Goal: Information Seeking & Learning: Learn about a topic

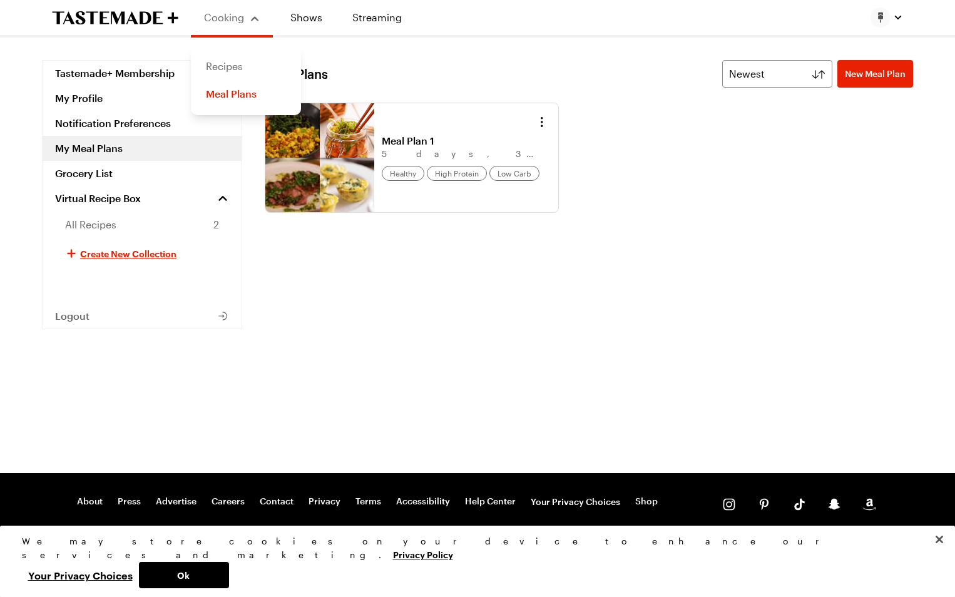
click at [238, 66] on link "Recipes" at bounding box center [245, 67] width 95 height 28
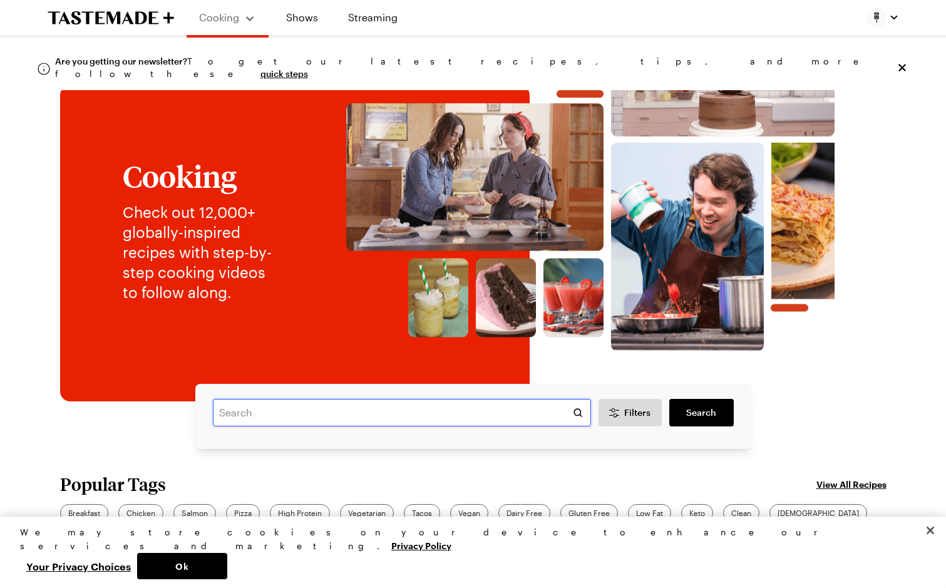
click at [288, 415] on input "text" at bounding box center [402, 413] width 378 height 28
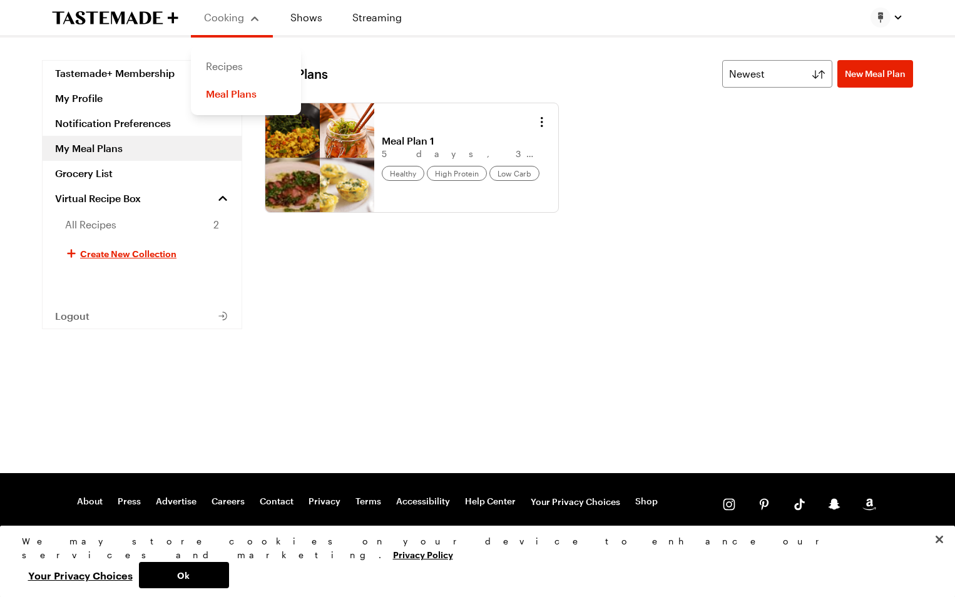
click at [238, 67] on link "Recipes" at bounding box center [245, 67] width 95 height 28
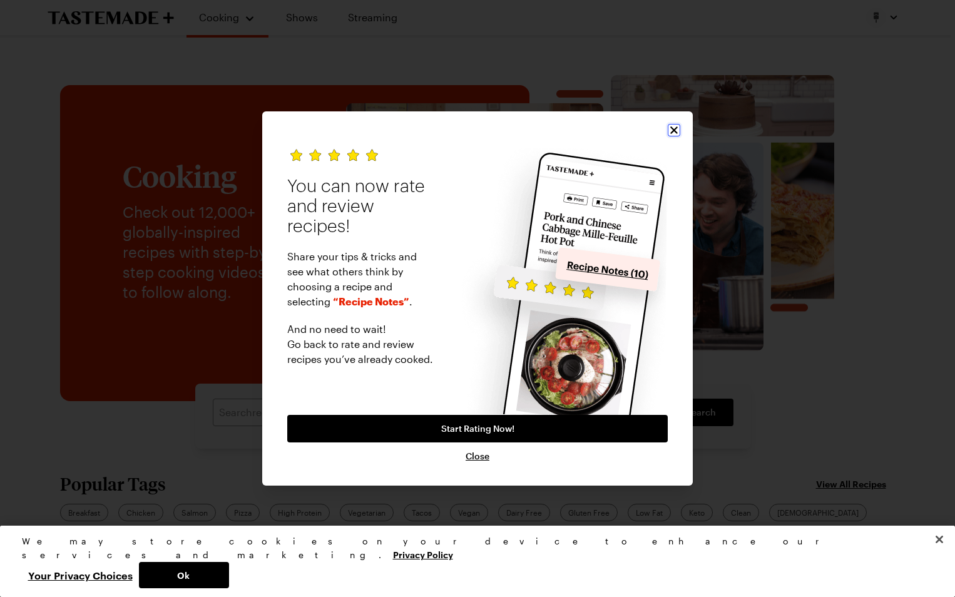
click at [670, 124] on button "Close" at bounding box center [674, 130] width 13 height 13
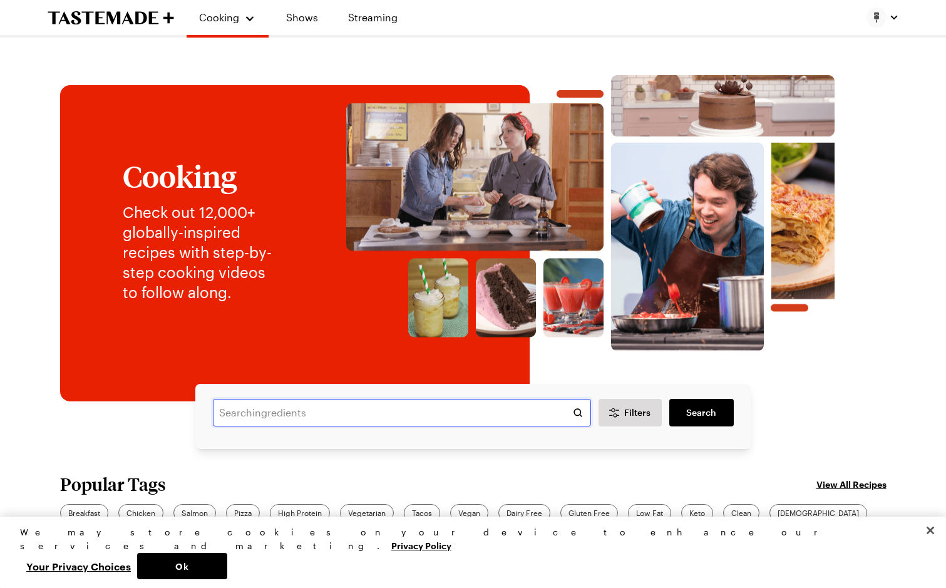
click at [289, 413] on input "text" at bounding box center [402, 413] width 378 height 28
type input "d"
type input "cassorles"
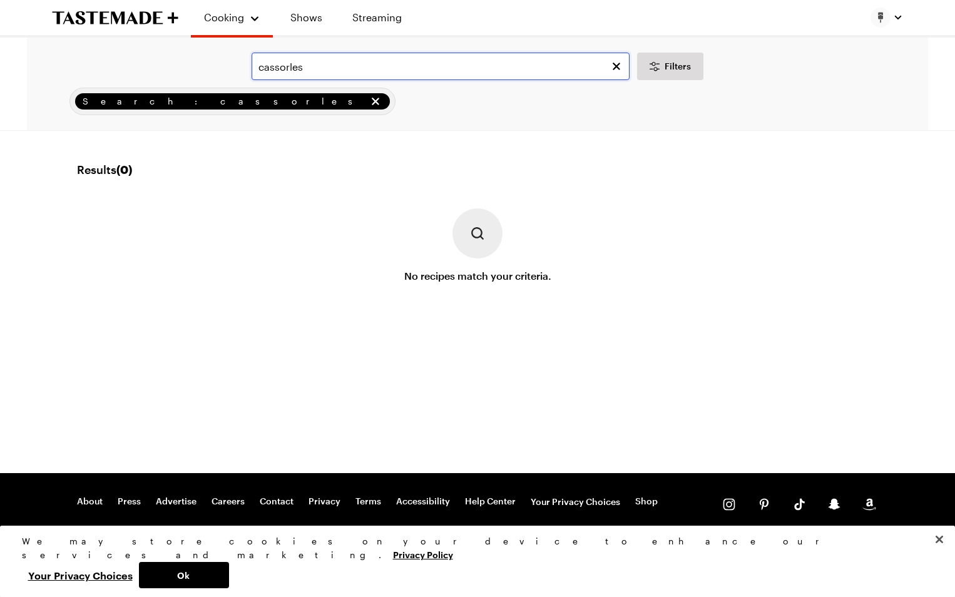
click at [319, 64] on input "cassorles" at bounding box center [441, 67] width 378 height 28
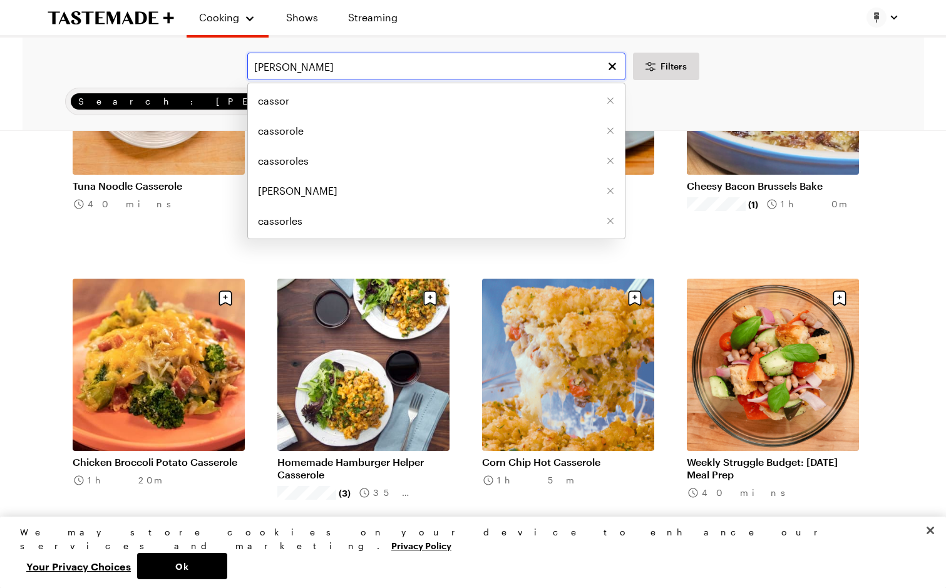
scroll to position [751, 0]
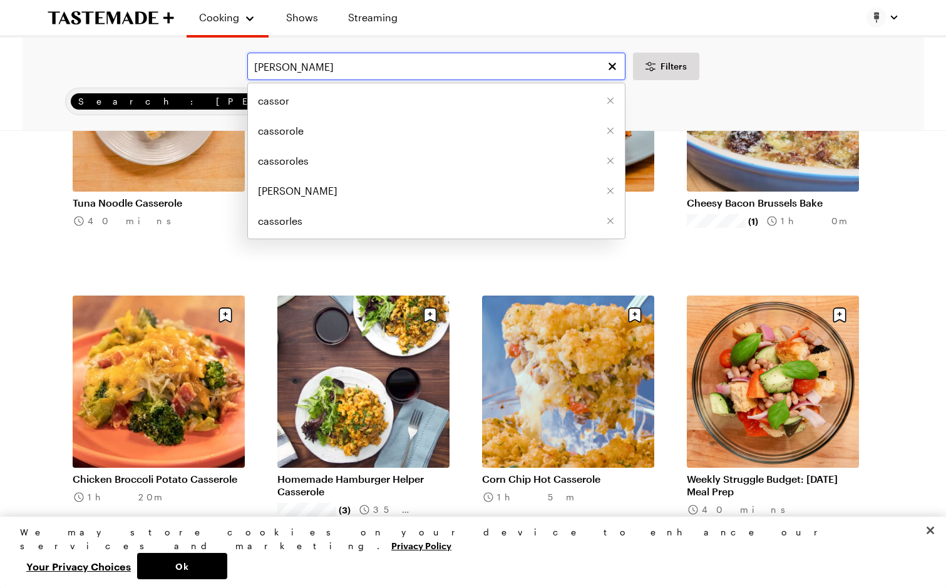
type input "casso"
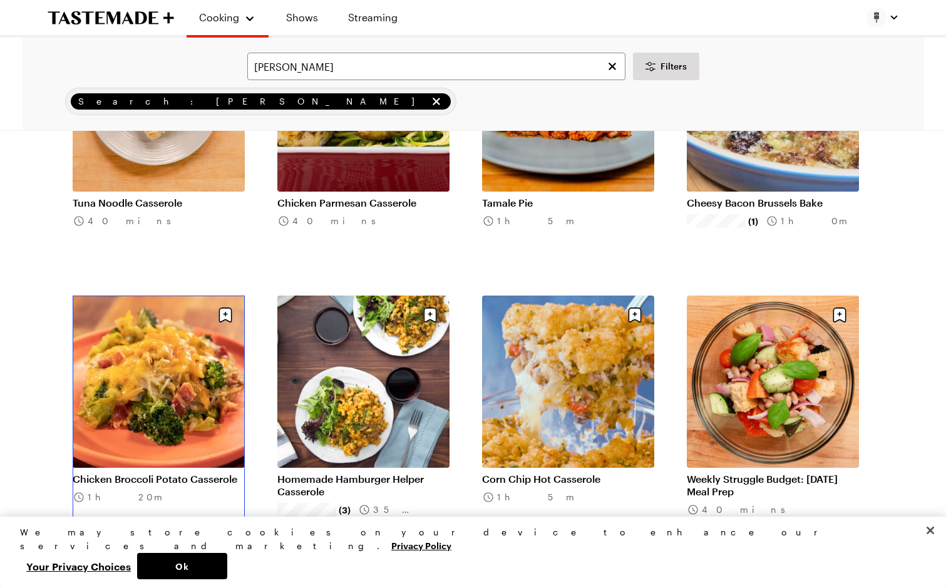
click at [145, 472] on link "Chicken Broccoli Potato Casserole" at bounding box center [159, 478] width 172 height 13
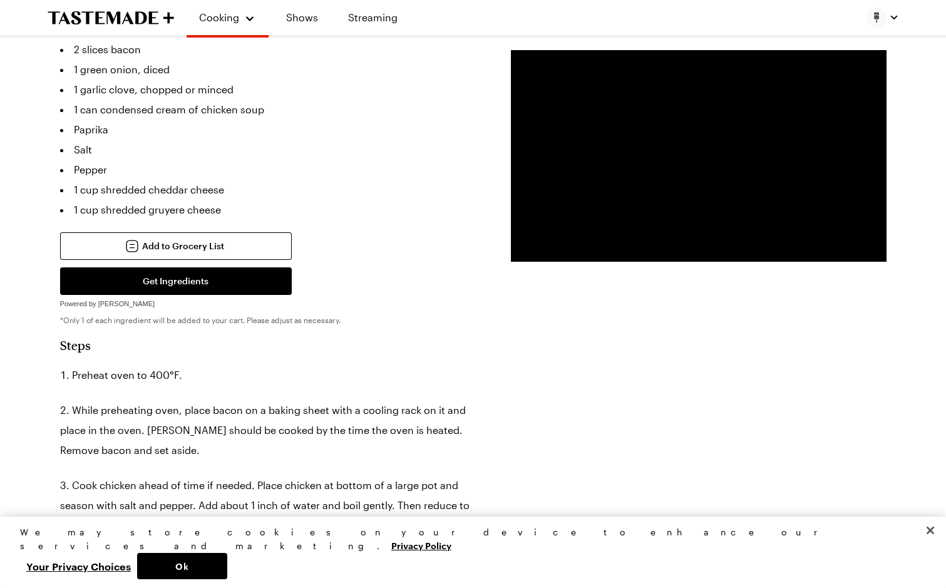
scroll to position [250, 0]
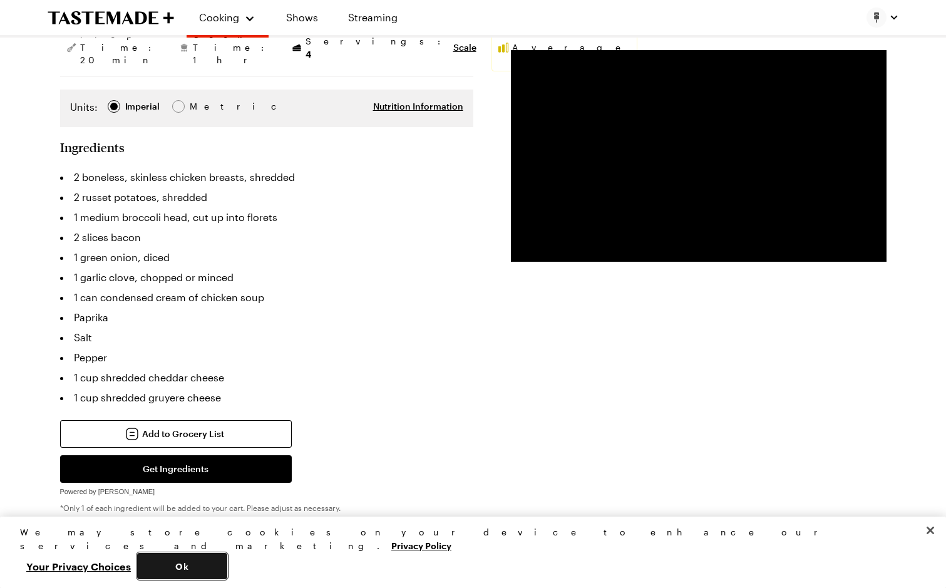
click at [227, 561] on button "Ok" at bounding box center [182, 566] width 90 height 26
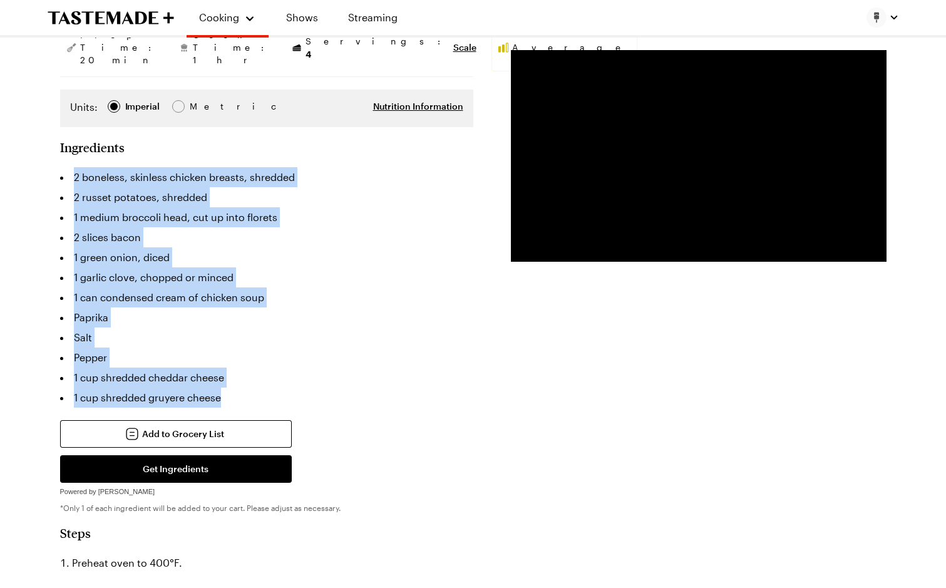
drag, startPoint x: 74, startPoint y: 150, endPoint x: 237, endPoint y: 377, distance: 279.3
click at [237, 377] on ul "2 boneless, skinless chicken breasts, shredded 2 russet potatoes, shredded 1 me…" at bounding box center [266, 287] width 413 height 240
copy ul "2 boneless, skinless chicken breasts, shredded 2 russet potatoes, shredded 1 me…"
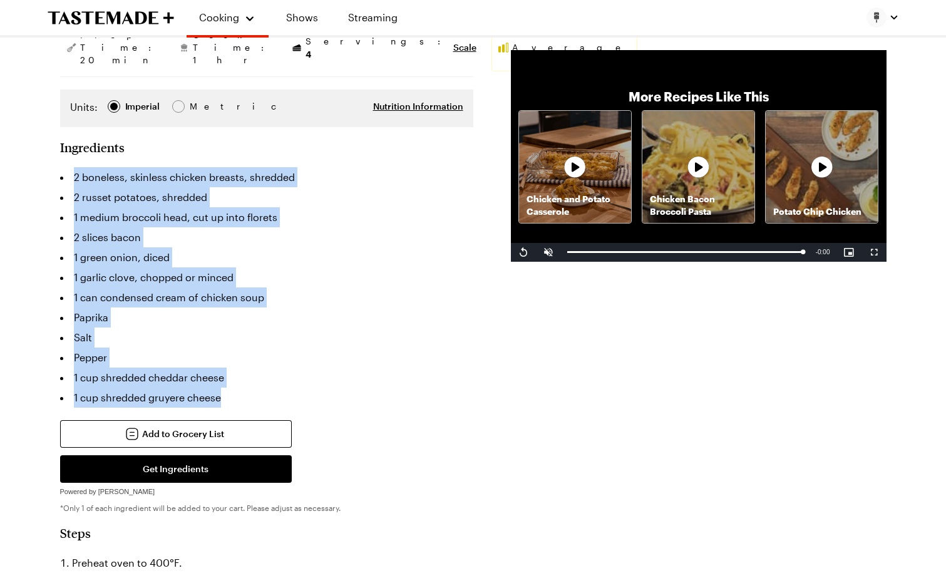
click at [467, 387] on li "1 cup shredded gruyere cheese" at bounding box center [266, 397] width 413 height 20
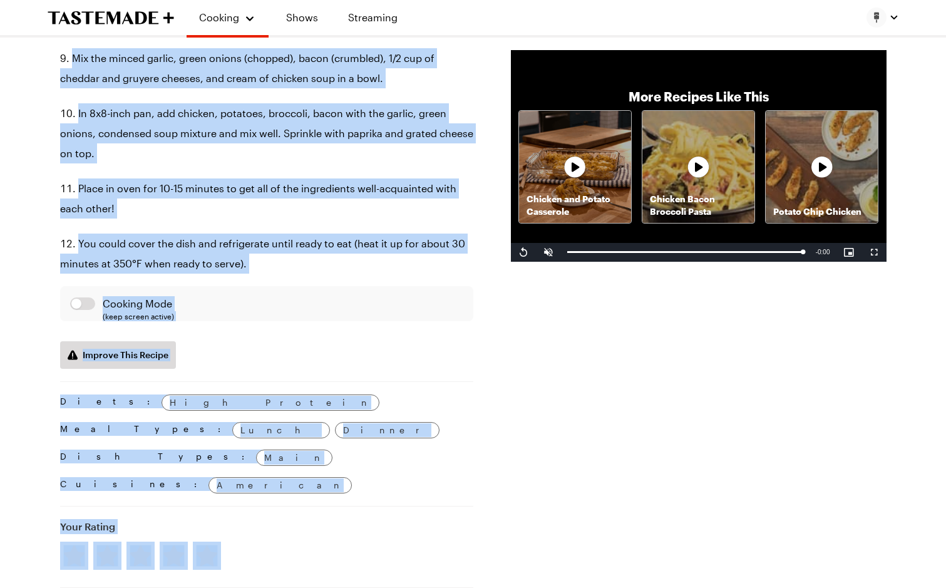
scroll to position [1197, 0]
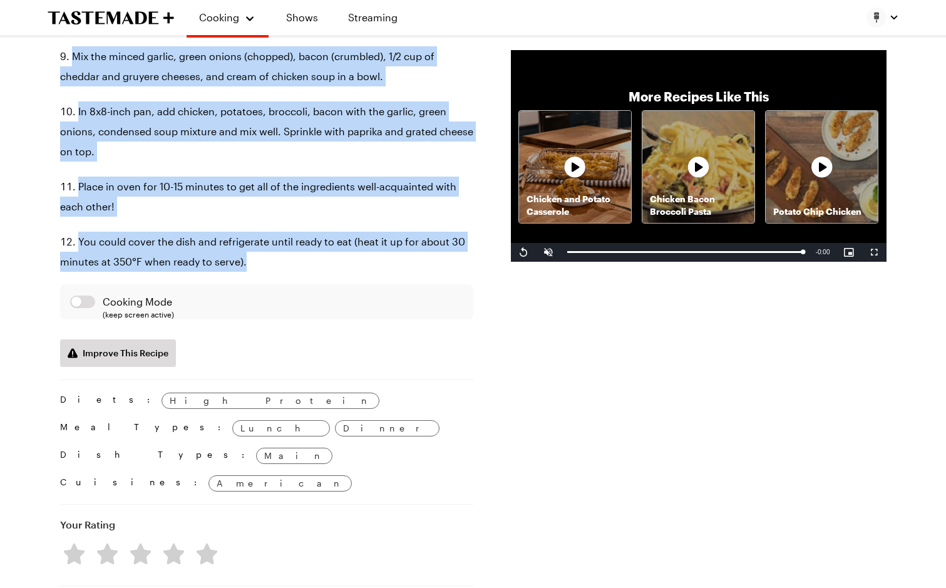
drag, startPoint x: 59, startPoint y: 131, endPoint x: 338, endPoint y: 240, distance: 299.4
click at [338, 240] on div "Chicken Broccoli Potato Casserole This chicken broccoli potato casserole is a p…" at bounding box center [473, 38] width 901 height 2300
copy section "Steps Preheat oven to 400°F. While preheating oven, place bacon on a baking she…"
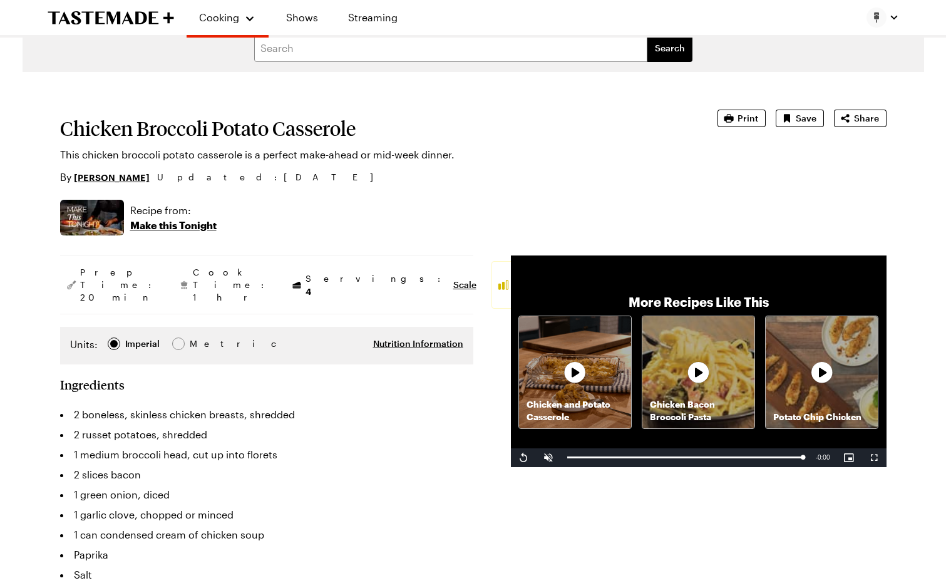
scroll to position [0, 0]
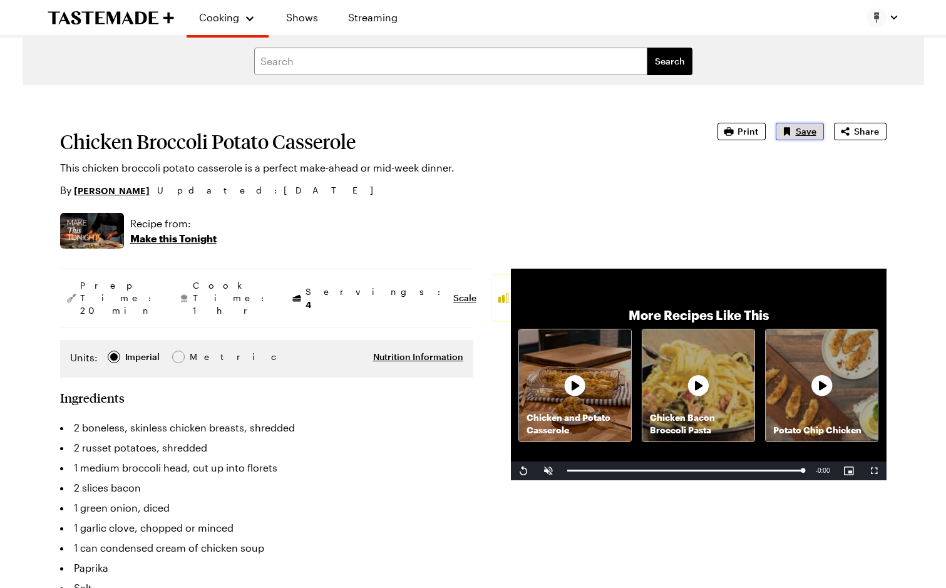
click at [793, 129] on icon "Save recipe" at bounding box center [786, 131] width 13 height 13
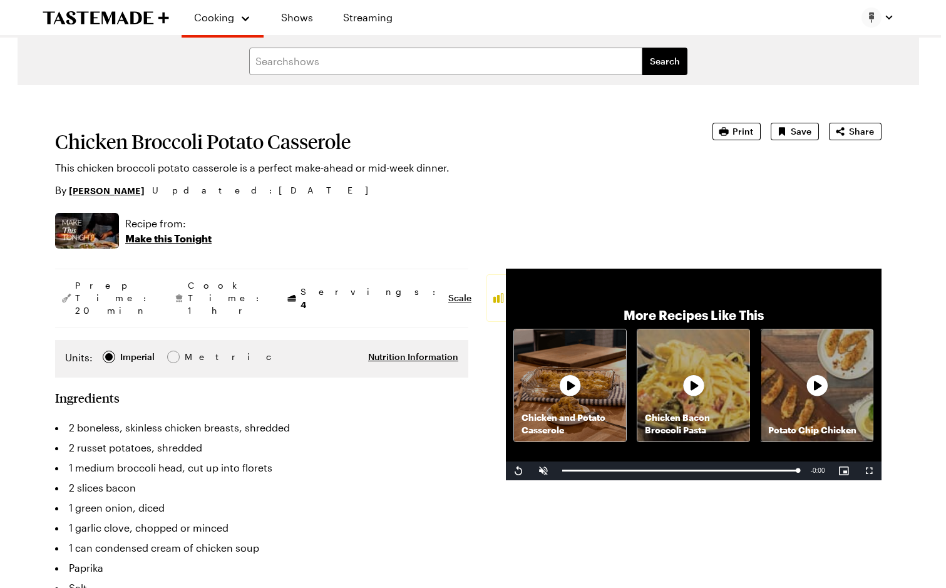
type textarea "x"
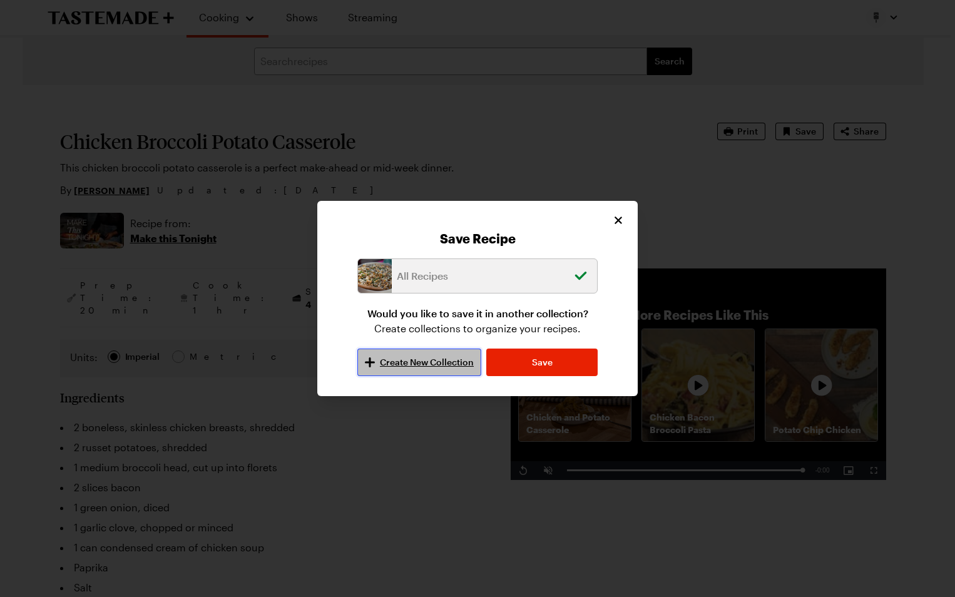
click at [433, 362] on span "Create New Collection" at bounding box center [427, 362] width 94 height 13
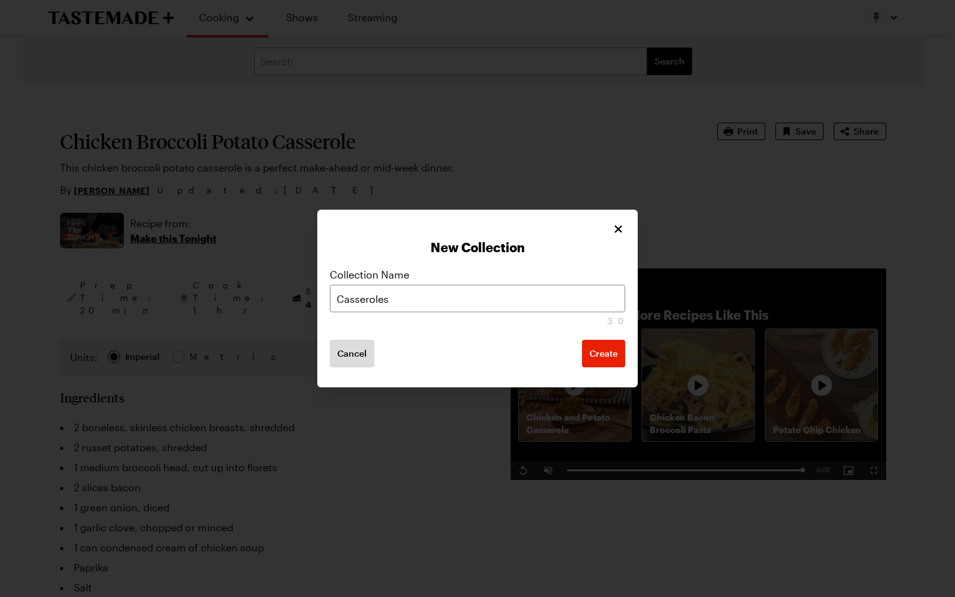
type input "Casseroles"
click at [582, 340] on button "Create" at bounding box center [603, 354] width 43 height 28
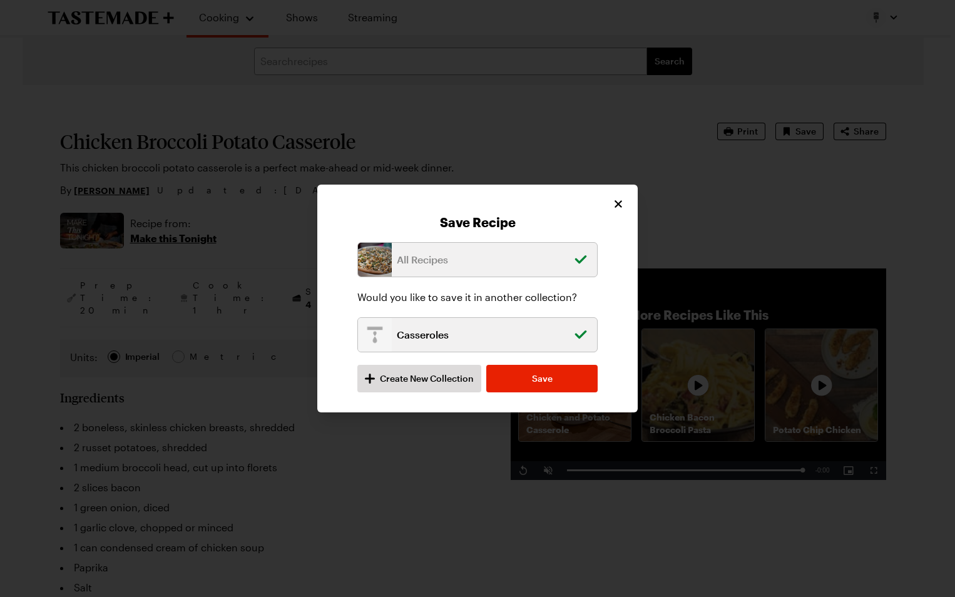
click at [483, 340] on p "Casseroles" at bounding box center [482, 334] width 170 height 15
click at [621, 344] on div "All Recipes Would you like to save it in another collection? Casseroles Create …" at bounding box center [477, 311] width 295 height 163
click at [599, 277] on div "All Recipes Would you like to save it in another collection? Casseroles Create …" at bounding box center [477, 311] width 295 height 163
click at [344, 303] on div "All Recipes Would you like to save it in another collection? Casseroles Create …" at bounding box center [477, 311] width 295 height 163
click at [397, 266] on p "All Recipes" at bounding box center [482, 259] width 170 height 15
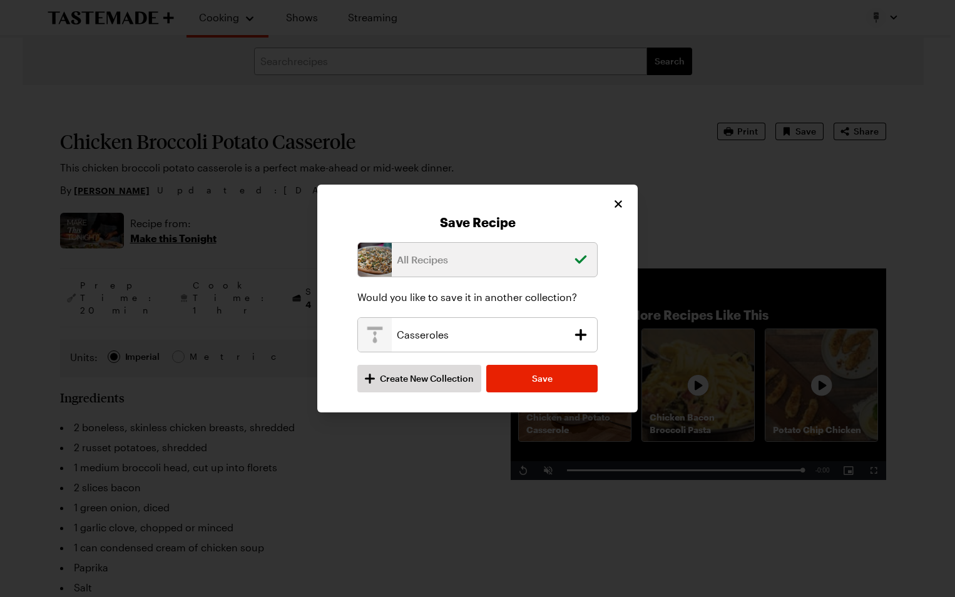
click at [412, 337] on p "Casseroles" at bounding box center [482, 334] width 170 height 15
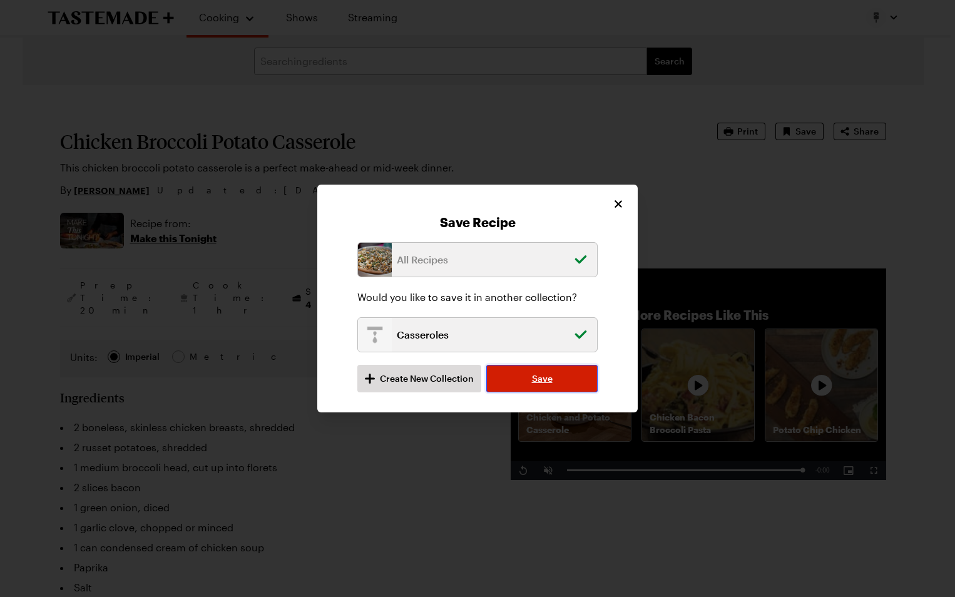
click at [579, 370] on button "Save" at bounding box center [541, 379] width 111 height 28
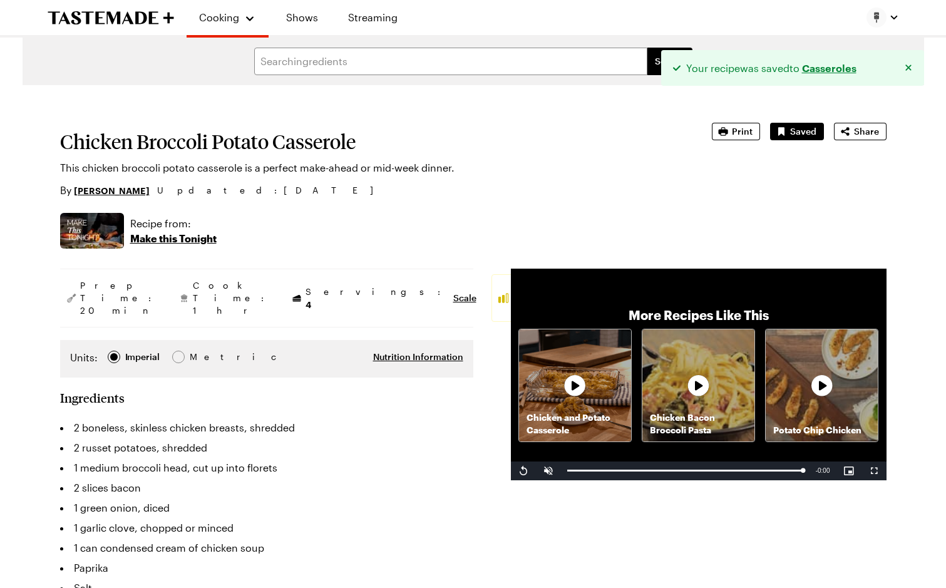
type textarea "x"
